Goal: Find contact information: Find contact information

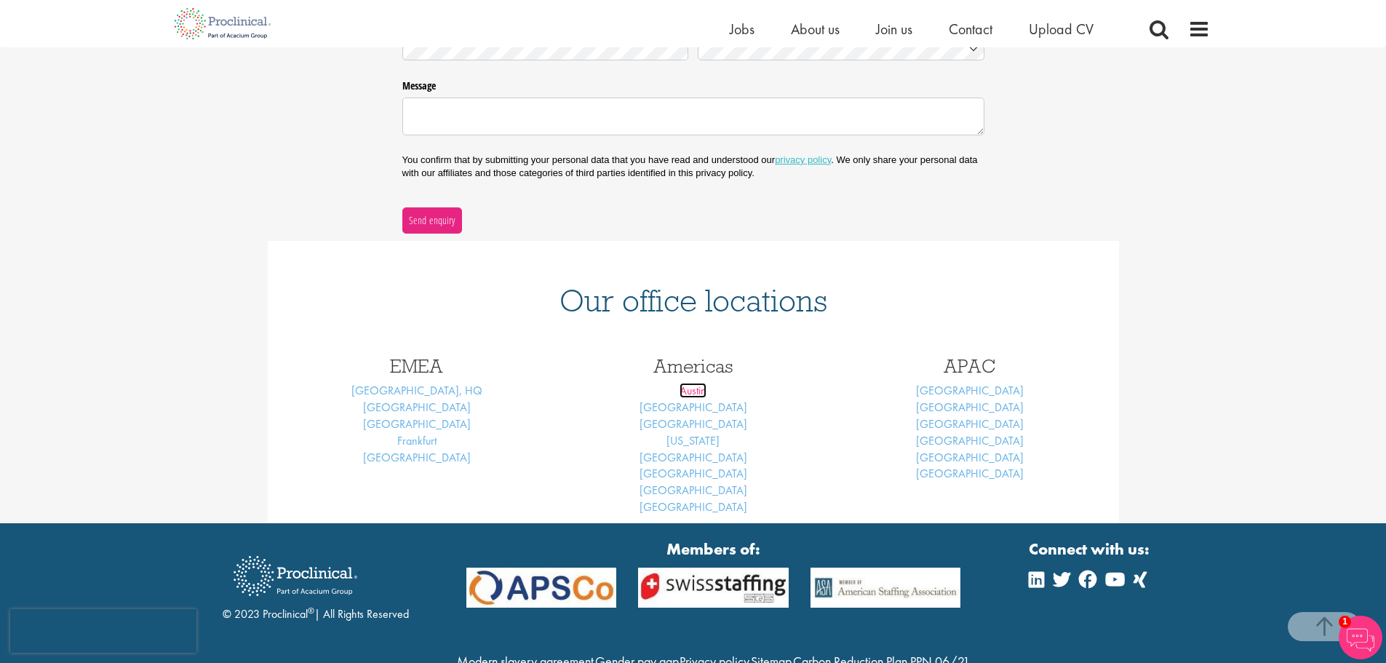
click at [702, 390] on link "Austin" at bounding box center [692, 390] width 27 height 15
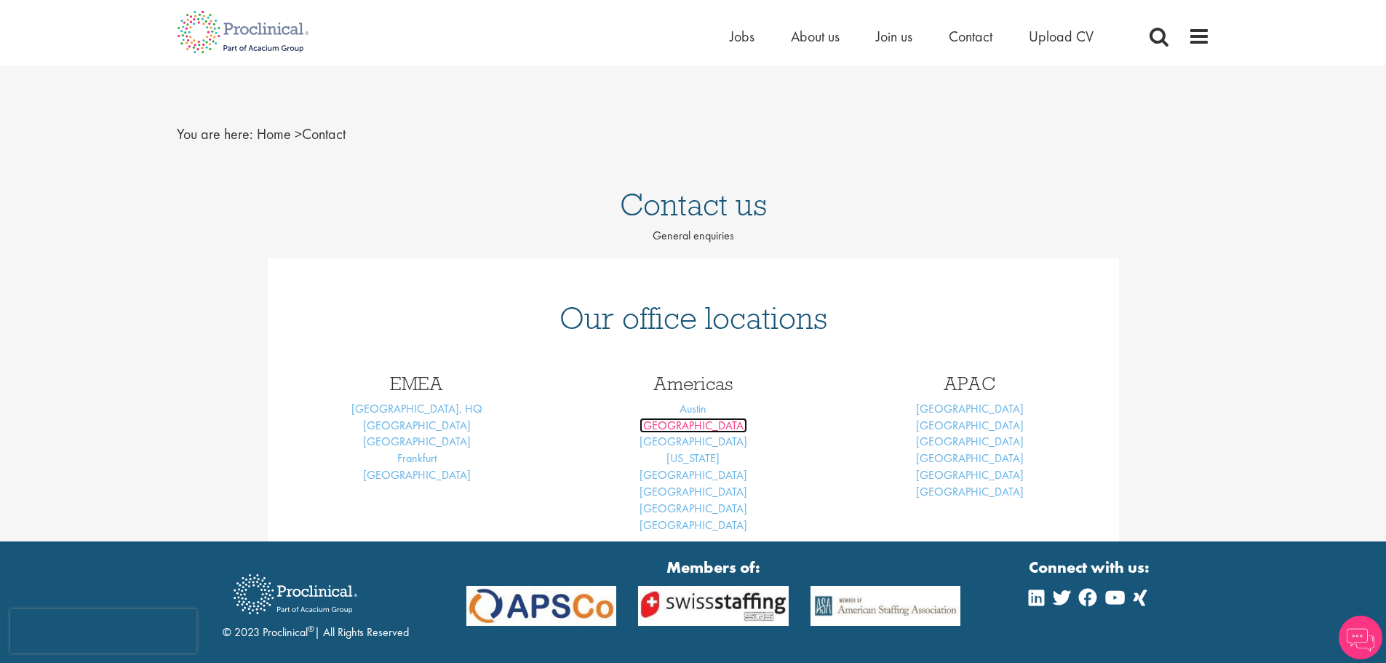
click at [681, 422] on link "[GEOGRAPHIC_DATA]" at bounding box center [693, 424] width 108 height 15
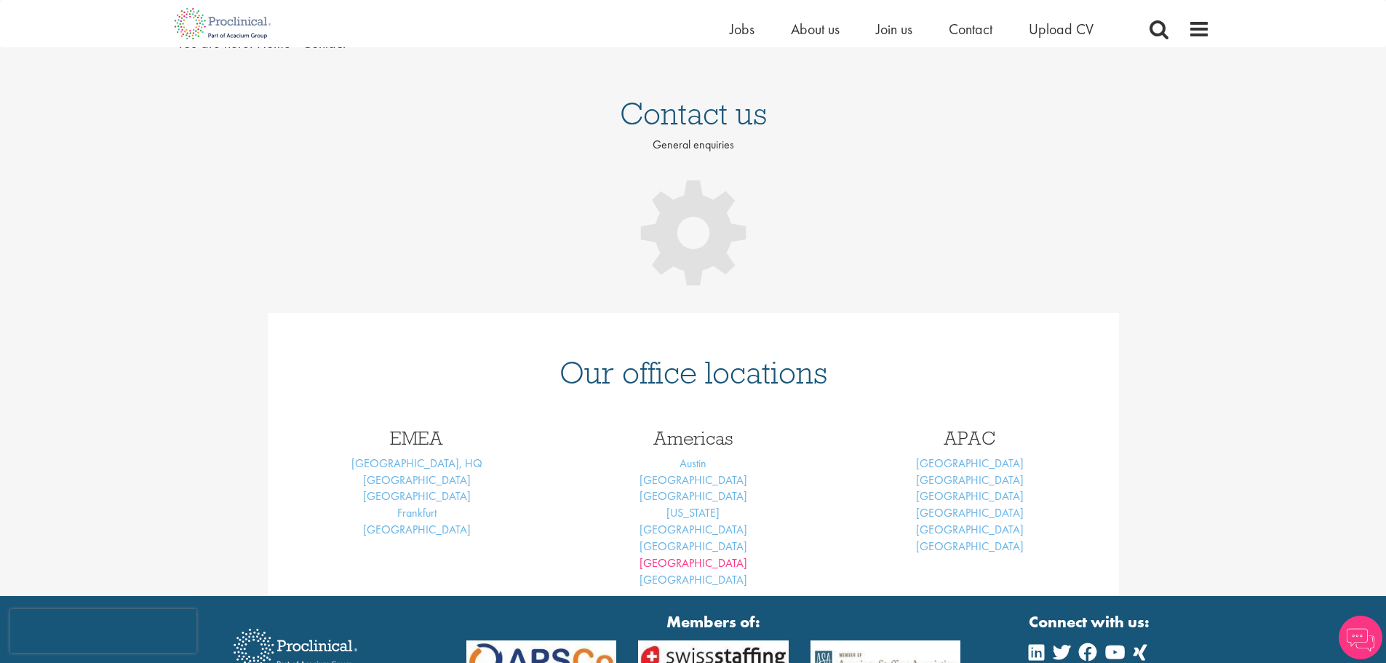
scroll to position [91, 0]
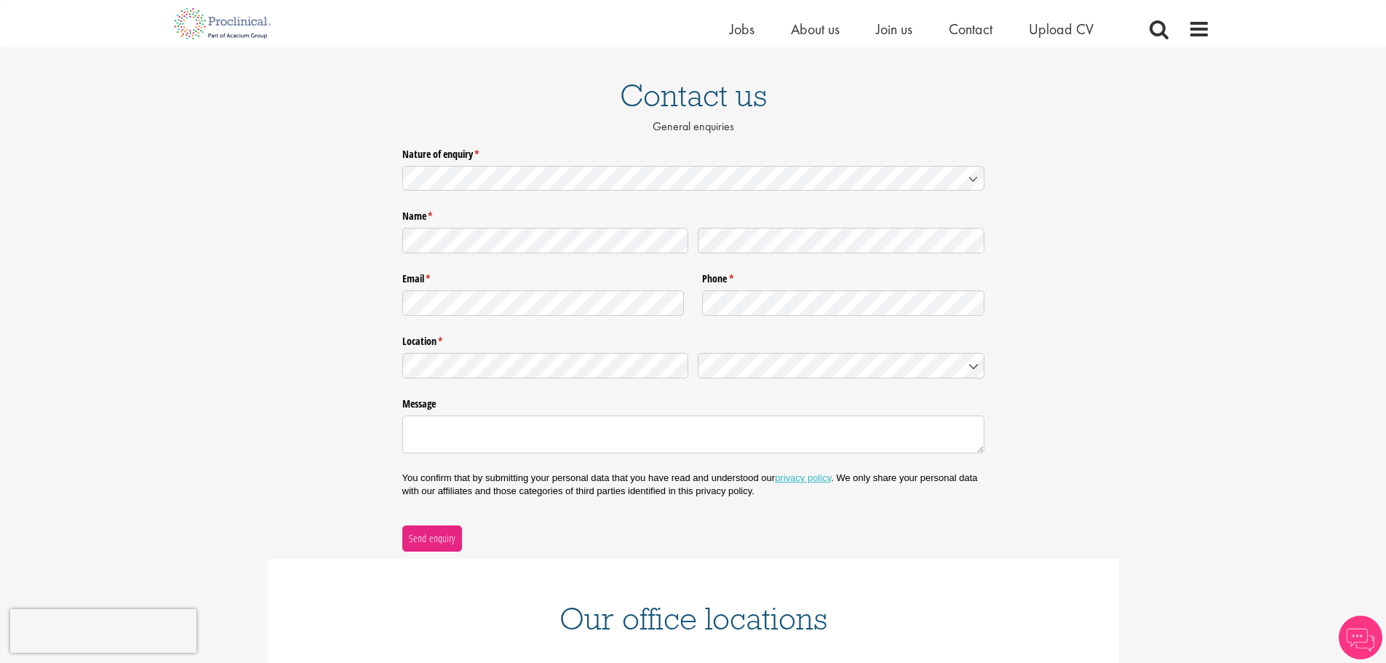
click at [713, 545] on div "Send enquiry" at bounding box center [693, 529] width 582 height 44
